Goal: Task Accomplishment & Management: Manage account settings

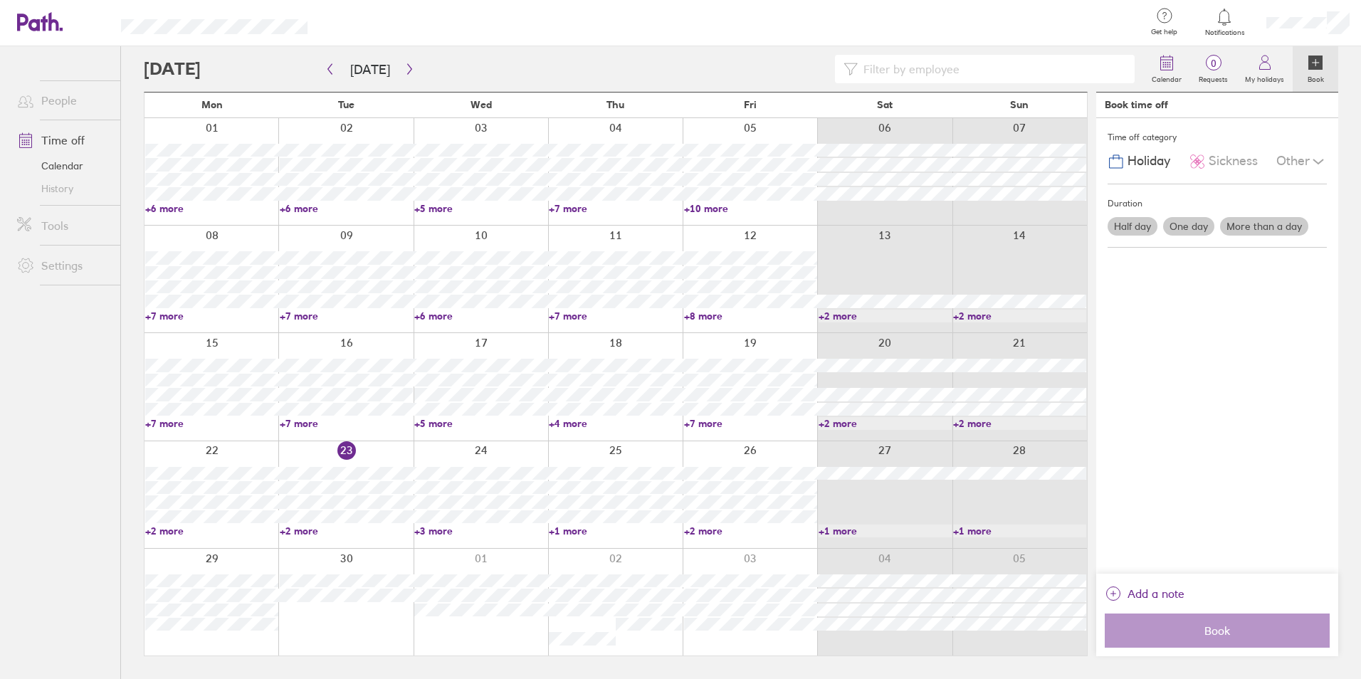
click at [297, 524] on div at bounding box center [345, 494] width 135 height 107
click at [292, 532] on link "+2 more" at bounding box center [346, 531] width 133 height 13
click at [407, 58] on button "button" at bounding box center [410, 69] width 18 height 23
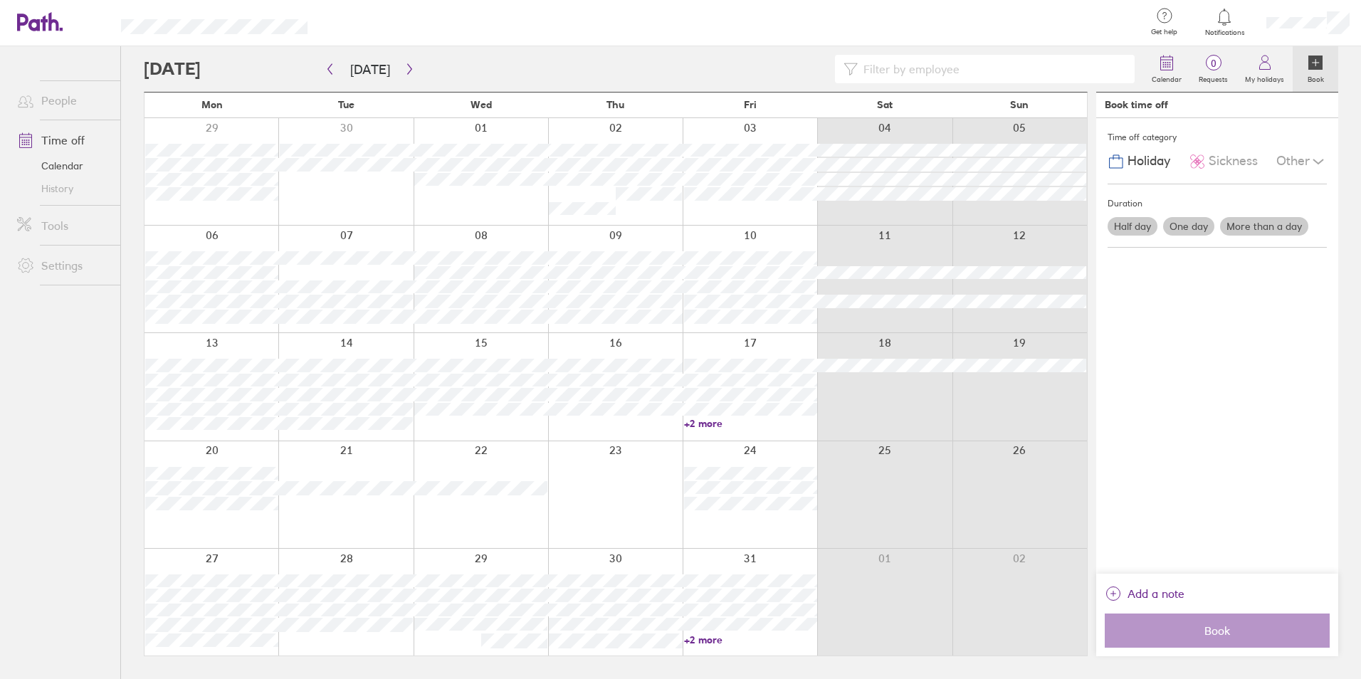
click at [700, 636] on link "+2 more" at bounding box center [750, 639] width 133 height 13
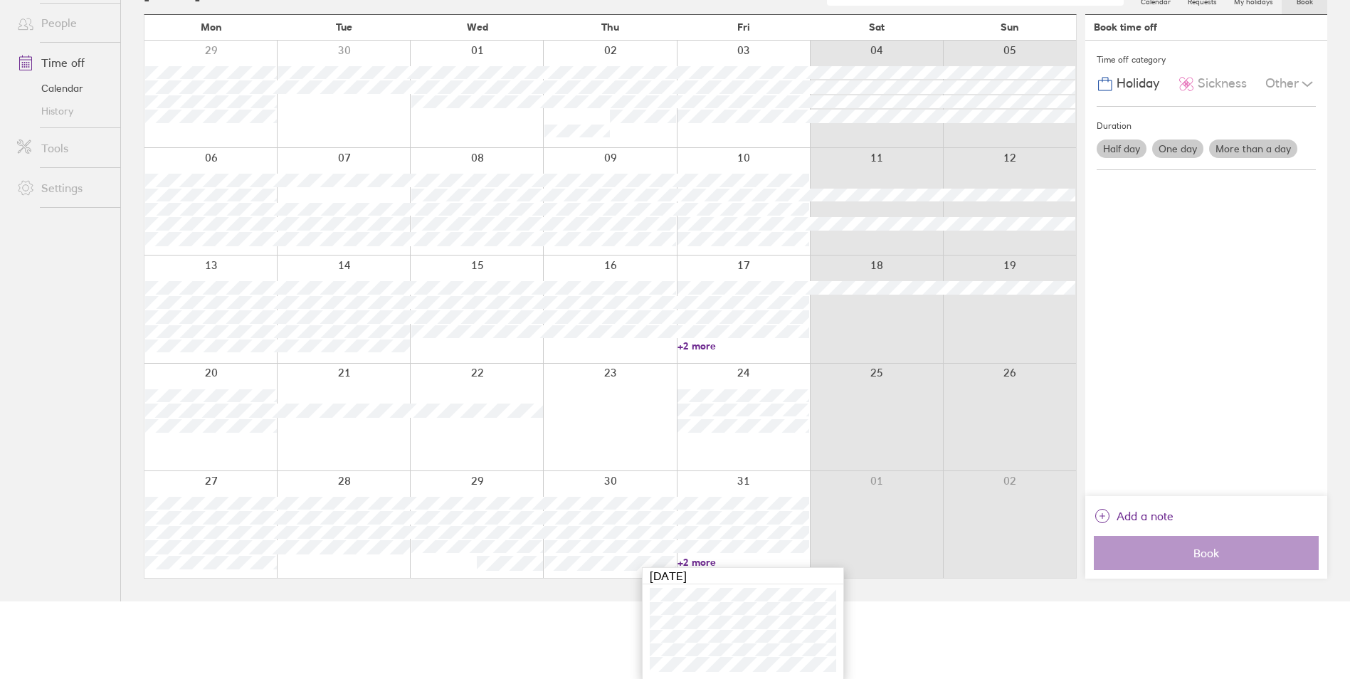
scroll to position [78, 0]
click at [581, 601] on html "Get help FAQs Contact us Notifications My profile Sign out People Time off Cale…" at bounding box center [675, 261] width 1350 height 679
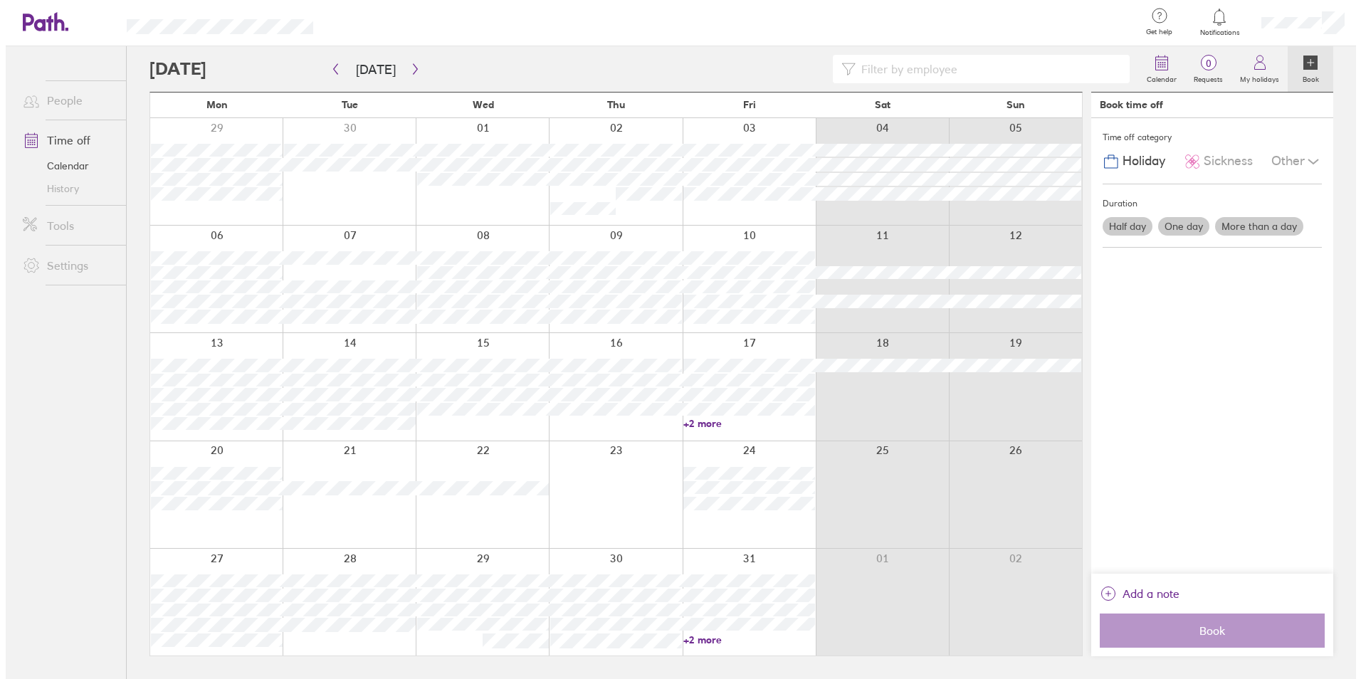
scroll to position [0, 0]
click at [401, 69] on button "button" at bounding box center [410, 69] width 18 height 23
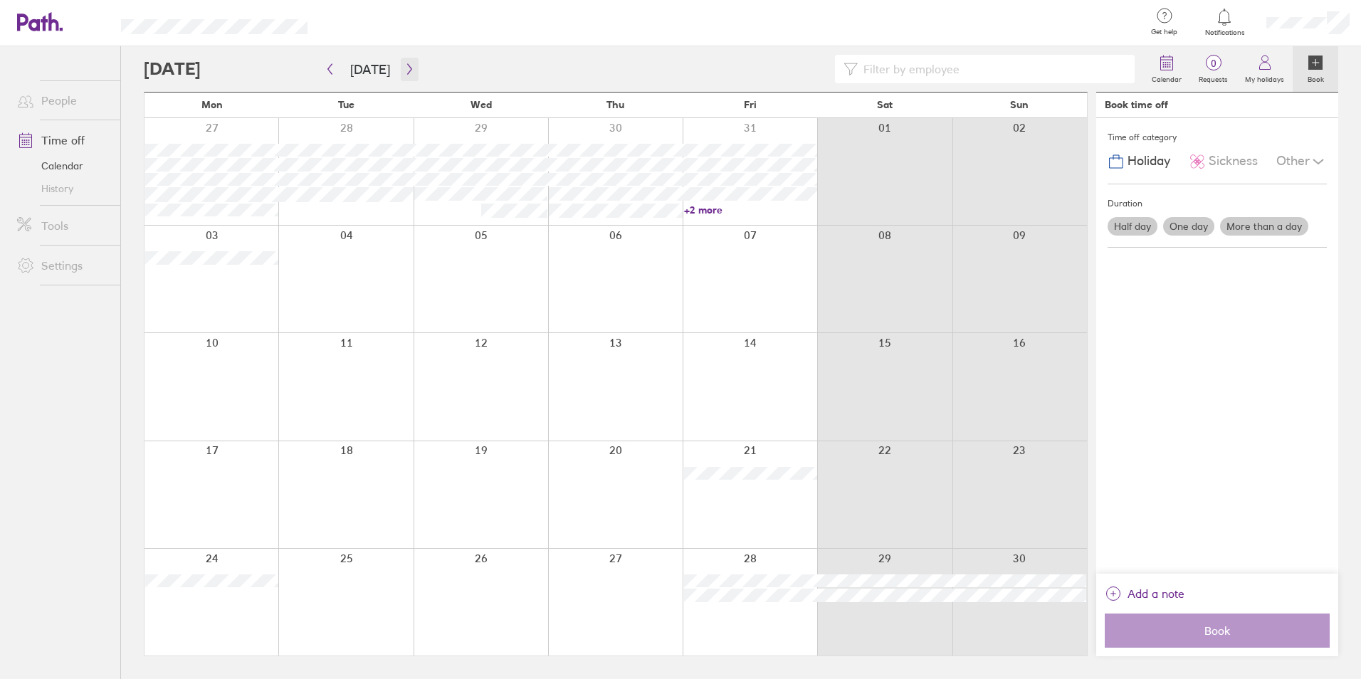
click at [411, 73] on button "button" at bounding box center [410, 69] width 18 height 23
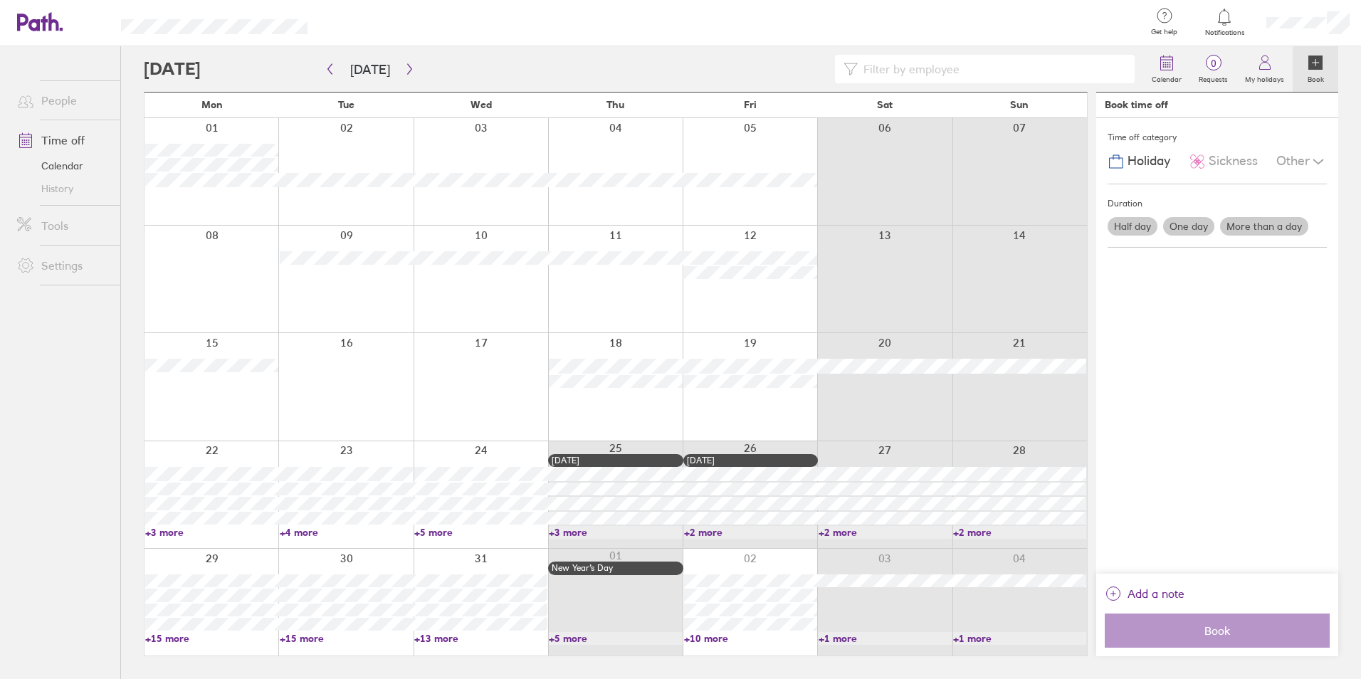
click at [320, 68] on div at bounding box center [643, 69] width 999 height 28
click at [330, 67] on icon "button" at bounding box center [330, 69] width 4 height 11
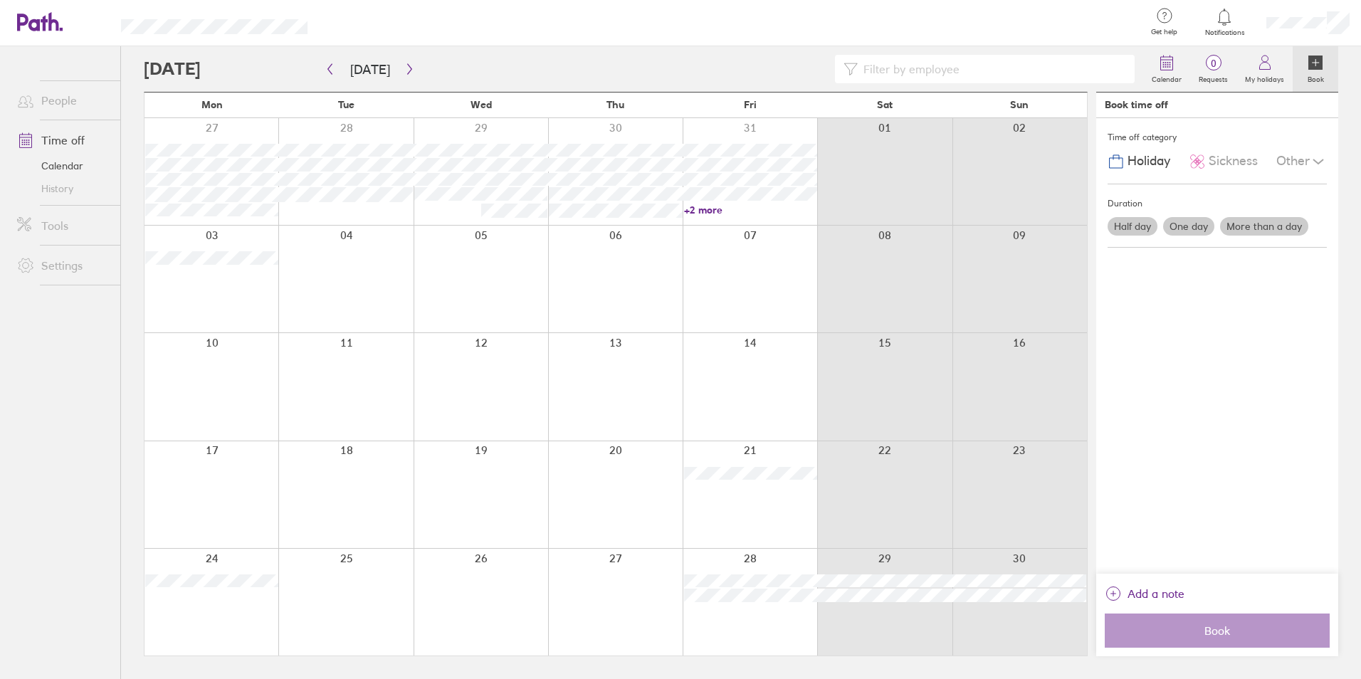
click at [704, 211] on link "+2 more" at bounding box center [750, 210] width 133 height 13
click at [337, 72] on button "button" at bounding box center [330, 69] width 18 height 23
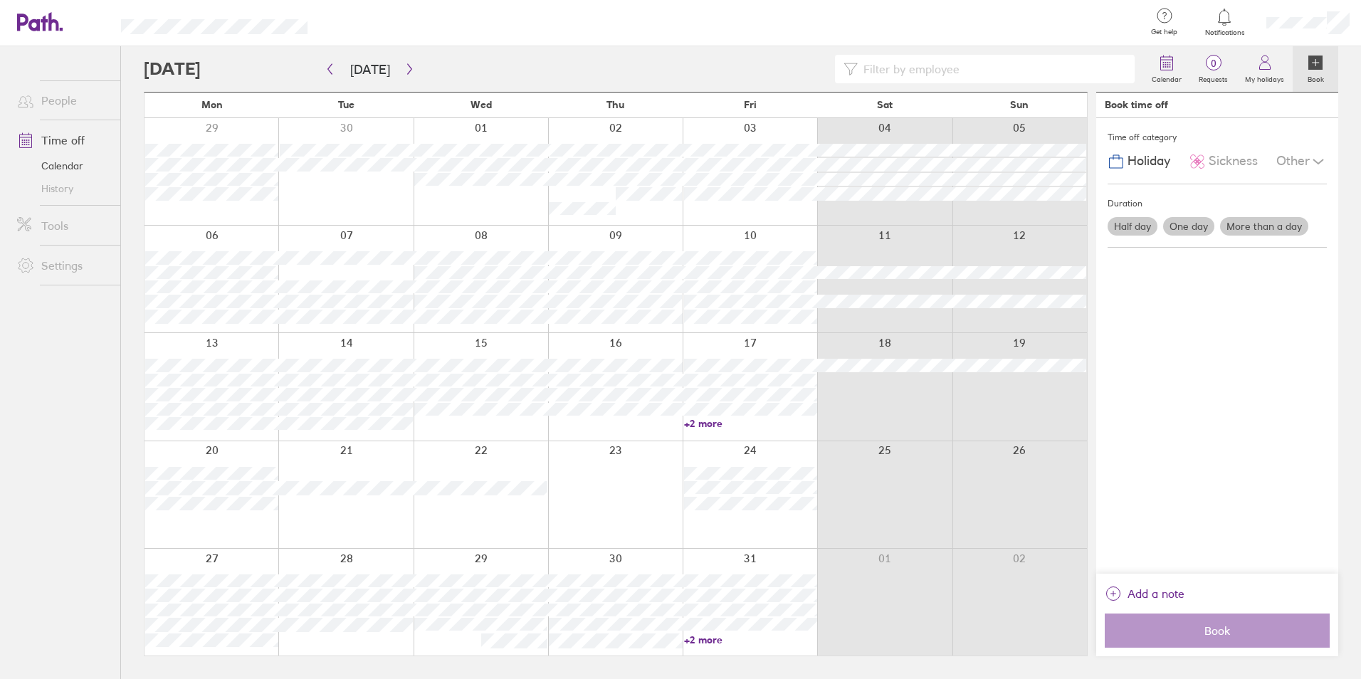
click at [209, 62] on div at bounding box center [643, 69] width 999 height 28
click at [394, 65] on button "[DATE]" at bounding box center [370, 69] width 63 height 23
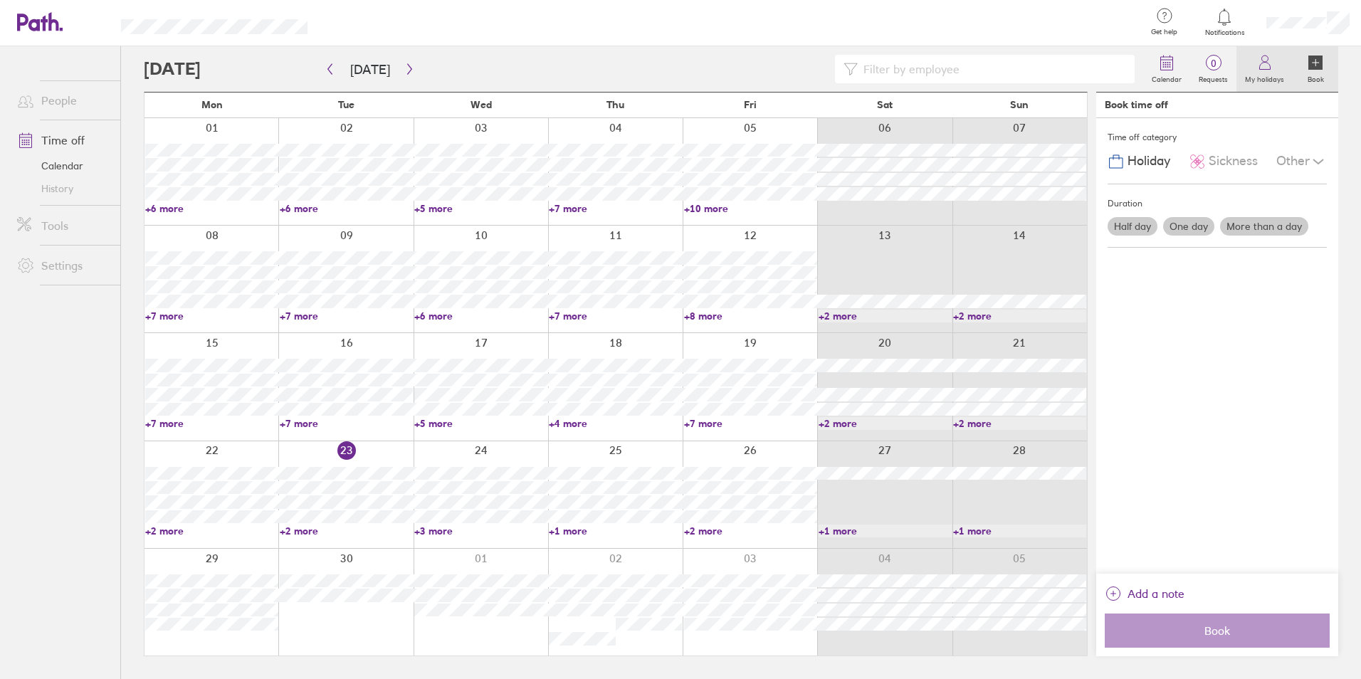
click at [1270, 71] on label "My holidays" at bounding box center [1264, 77] width 56 height 13
